Goal: Task Accomplishment & Management: Manage account settings

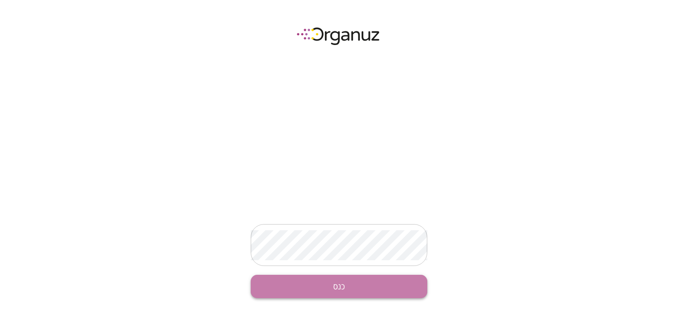
click at [344, 285] on button "כנס" at bounding box center [339, 286] width 177 height 23
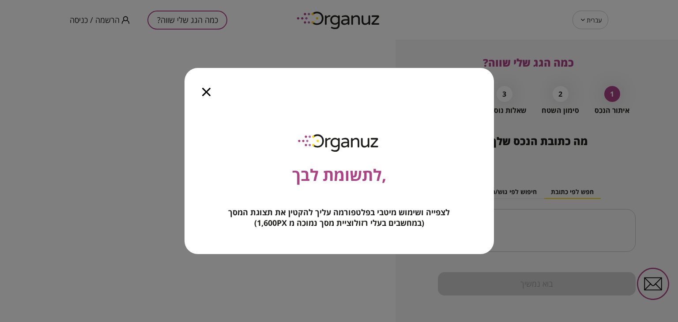
click at [204, 94] on icon "button" at bounding box center [206, 92] width 8 height 8
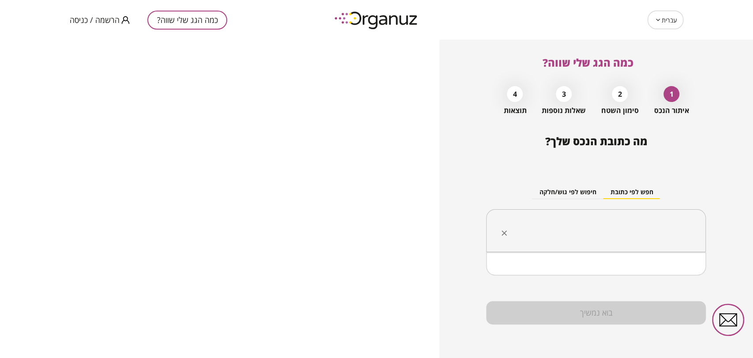
drag, startPoint x: 13, startPoint y: 0, endPoint x: 580, endPoint y: 230, distance: 612.6
click at [580, 230] on input "text" at bounding box center [600, 231] width 192 height 22
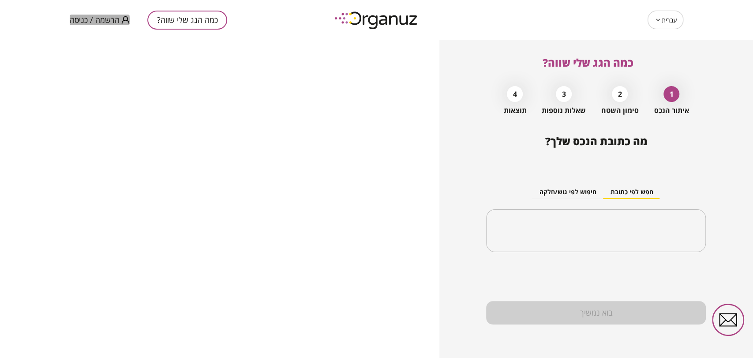
click at [85, 19] on span "הרשמה / כניסה" at bounding box center [95, 19] width 50 height 9
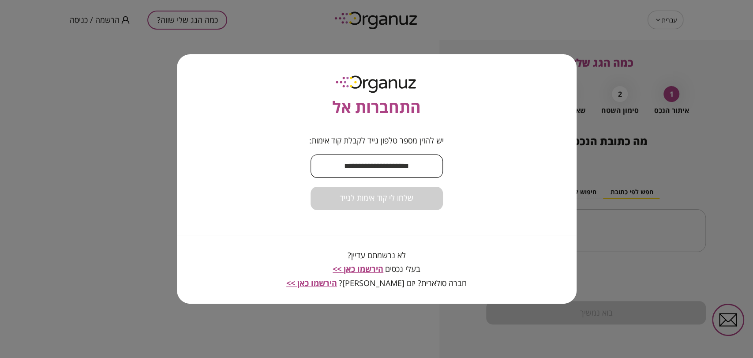
click at [378, 172] on input "text" at bounding box center [377, 166] width 132 height 26
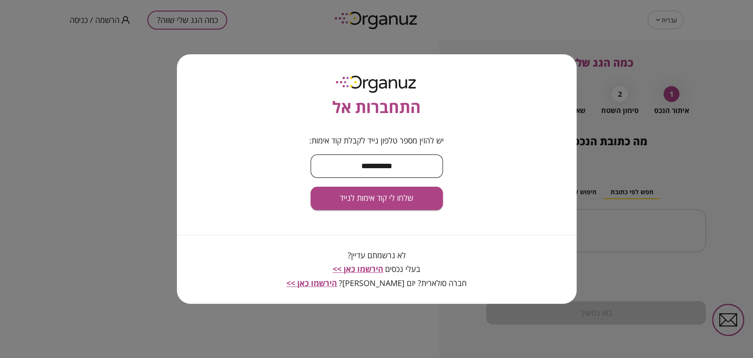
type input "**********"
click at [311, 187] on button "שלחו לי קוד אימות לנייד" at bounding box center [377, 198] width 132 height 23
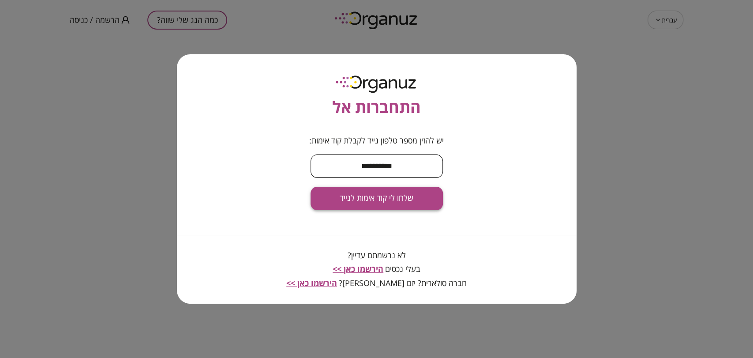
click at [367, 196] on body "**********" at bounding box center [376, 179] width 753 height 358
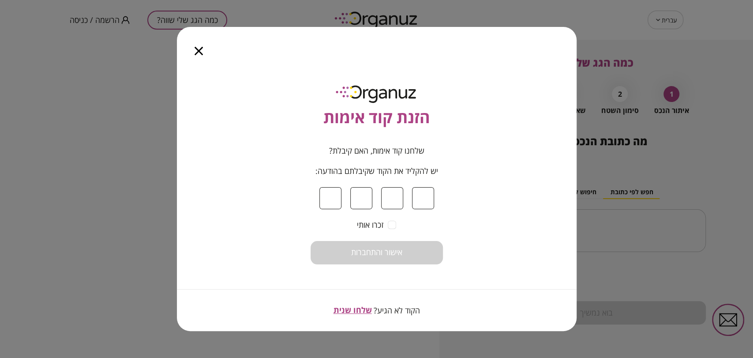
type input "*"
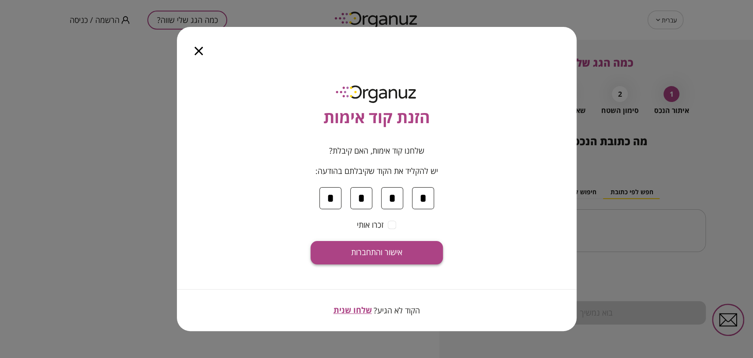
type input "*"
click at [387, 249] on span "אישור והתחברות" at bounding box center [376, 253] width 51 height 10
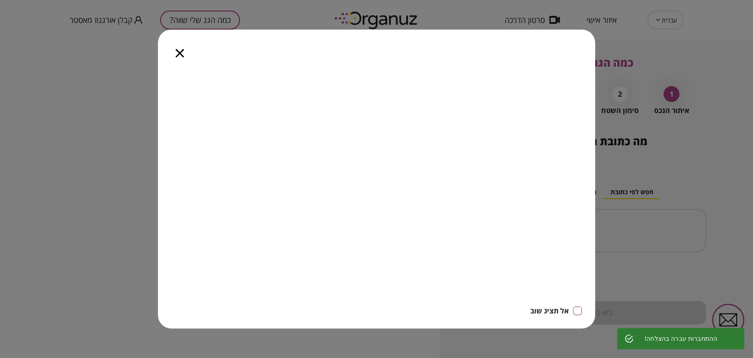
click at [184, 56] on icon "button" at bounding box center [180, 53] width 8 height 8
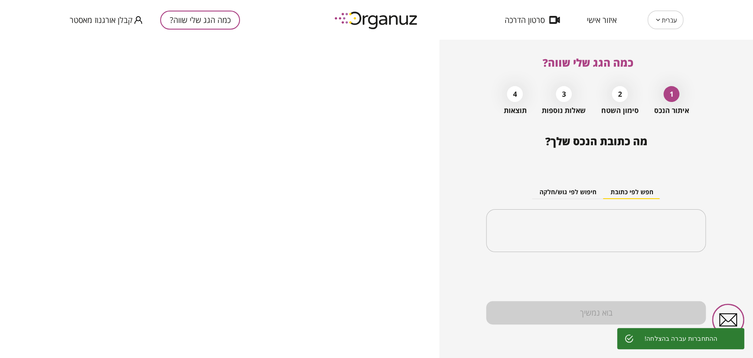
click at [614, 20] on span "איזור אישי" at bounding box center [602, 19] width 30 height 9
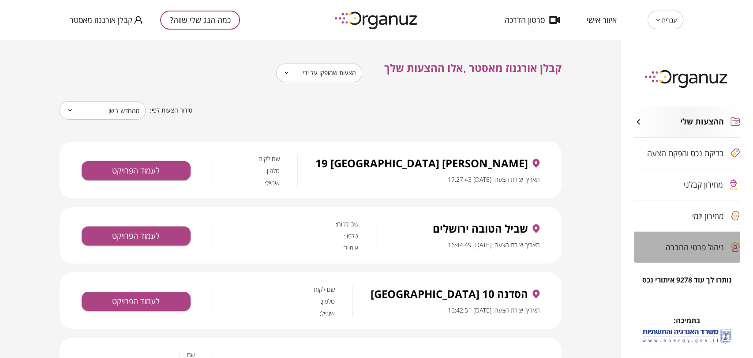
click at [678, 248] on span "ניהול פרטי החברה" at bounding box center [695, 247] width 58 height 9
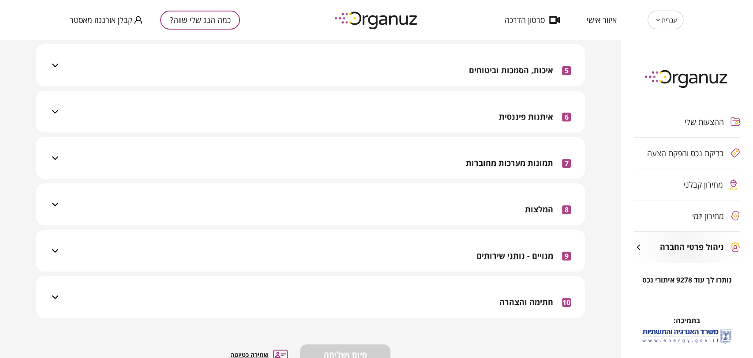
scroll to position [297, 0]
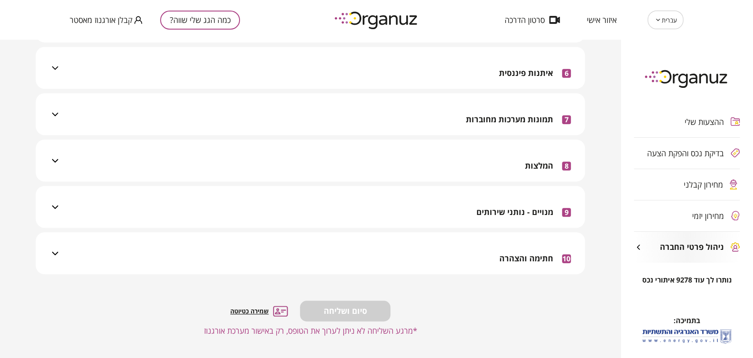
click at [454, 213] on div "9 מנויים - נותני שירותים" at bounding box center [315, 207] width 511 height 42
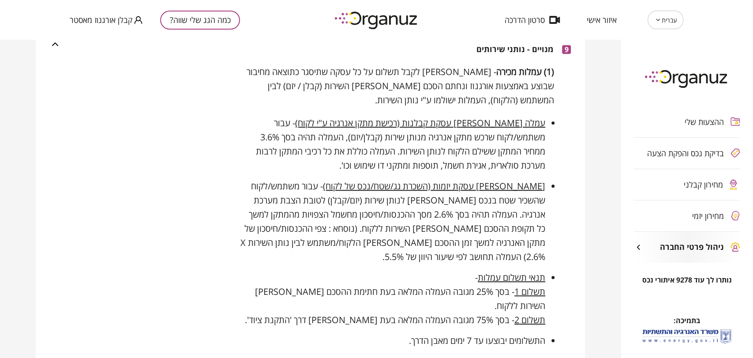
scroll to position [530, 0]
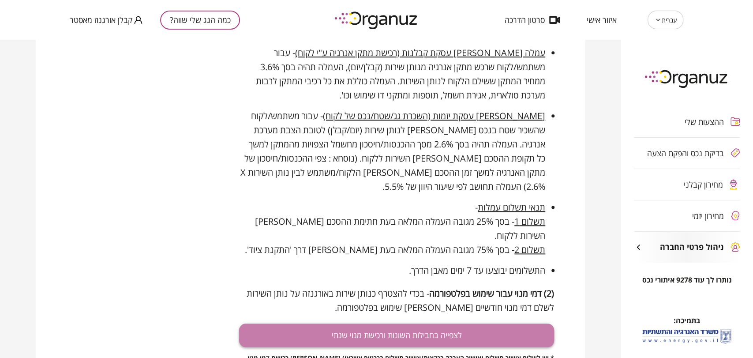
click at [449, 322] on button "לצפייה בחבילות השונות ורכישת מנוי שנתי" at bounding box center [396, 335] width 315 height 23
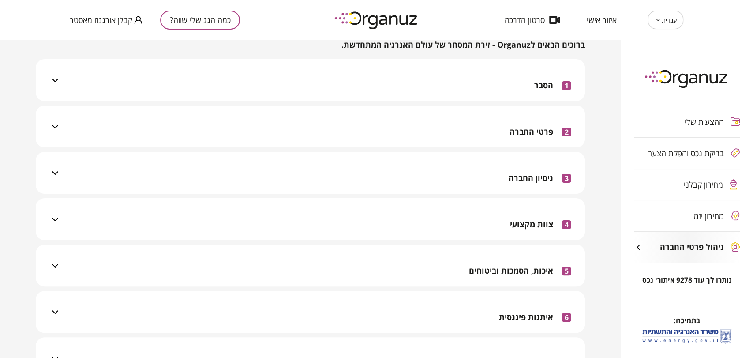
scroll to position [0, 0]
